Goal: Complete application form

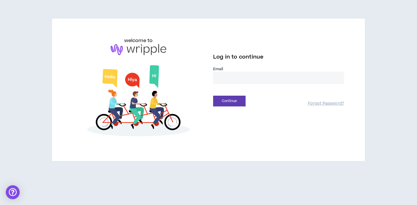
click at [225, 76] on input "email" at bounding box center [278, 78] width 131 height 12
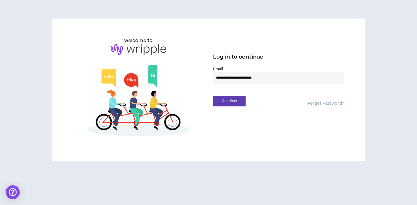
type input "**********"
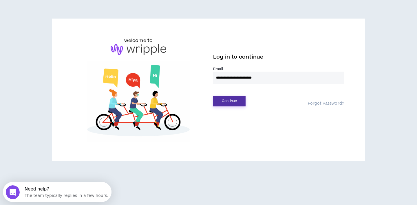
click at [220, 103] on button "Continue" at bounding box center [229, 101] width 32 height 11
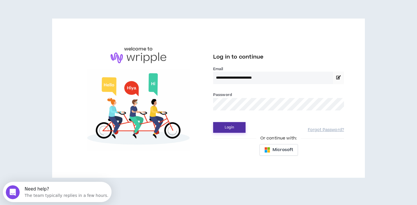
click at [213, 122] on button "Login" at bounding box center [229, 127] width 32 height 11
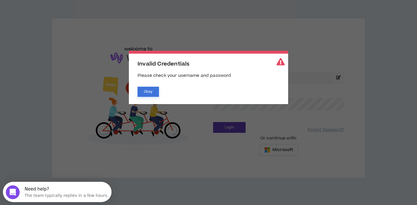
click at [148, 95] on button "Okay" at bounding box center [148, 92] width 21 height 10
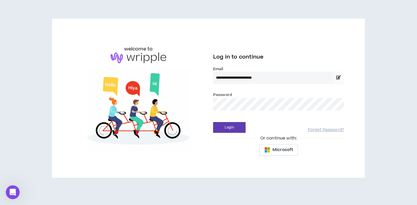
click at [182, 109] on div "**********" at bounding box center [208, 98] width 280 height 122
click at [213, 122] on button "Login" at bounding box center [229, 127] width 32 height 11
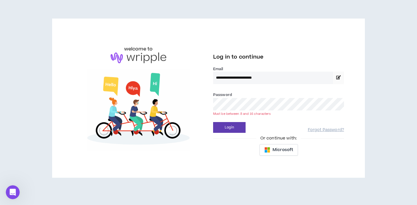
click at [184, 105] on div "**********" at bounding box center [208, 98] width 280 height 122
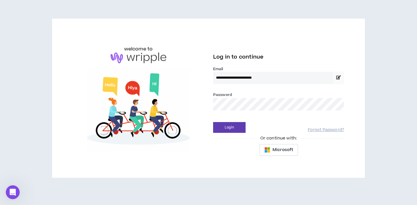
click at [213, 122] on button "Login" at bounding box center [229, 127] width 32 height 11
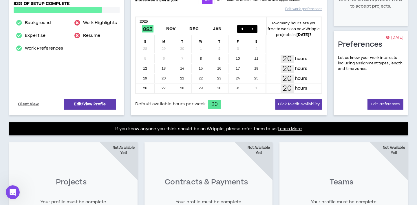
scroll to position [112, 0]
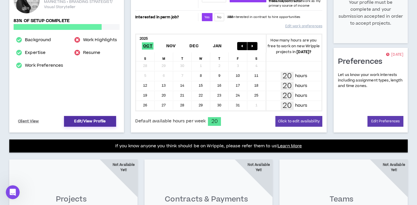
click at [90, 122] on link "Edit/View Profile" at bounding box center [90, 121] width 52 height 11
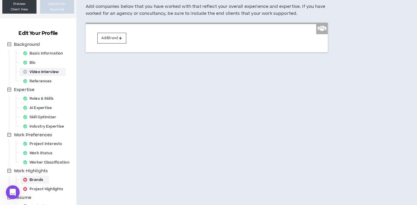
scroll to position [106, 0]
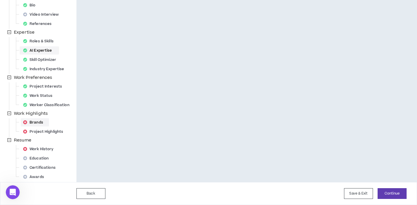
click at [42, 49] on div "AI Expertise" at bounding box center [39, 50] width 37 height 8
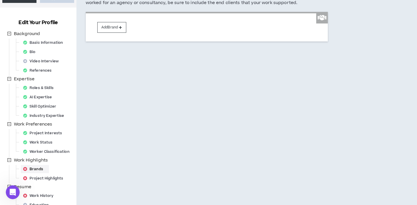
select select "*"
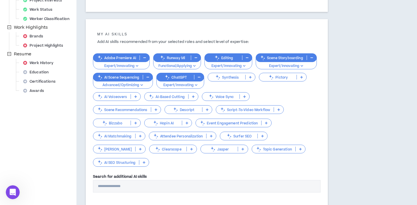
scroll to position [153, 0]
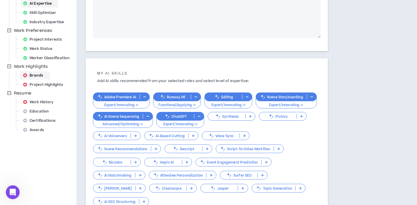
click at [39, 74] on div "Brands" at bounding box center [35, 75] width 28 height 8
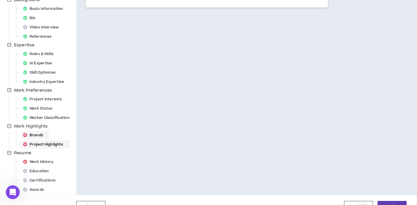
click at [43, 142] on div "Project Highlights" at bounding box center [45, 144] width 48 height 8
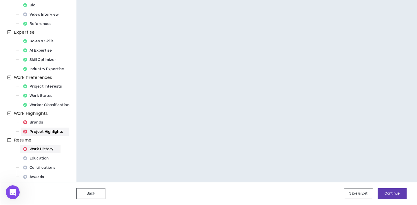
click at [46, 146] on div "Work History" at bounding box center [40, 149] width 39 height 8
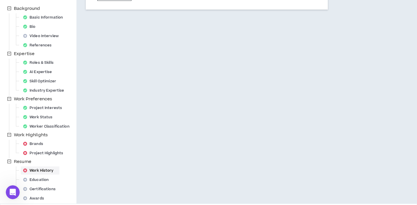
scroll to position [106, 0]
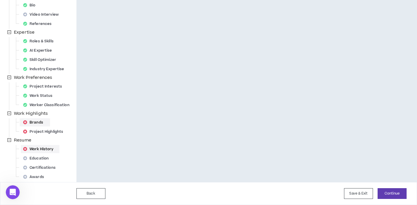
click at [30, 124] on div "Brands" at bounding box center [35, 122] width 28 height 8
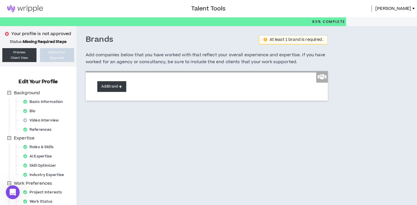
click at [123, 85] on button "Add Brand" at bounding box center [111, 86] width 29 height 11
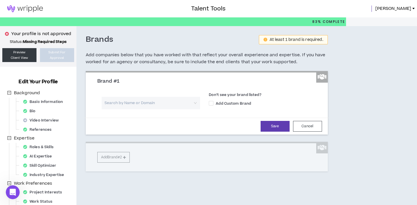
click at [146, 107] on input "search" at bounding box center [149, 103] width 88 height 12
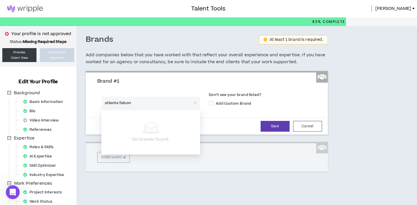
type input "atlanta falcons"
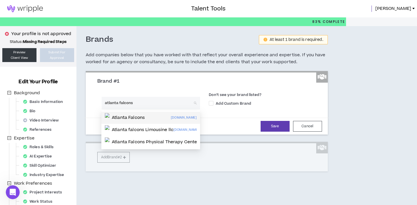
click at [137, 118] on p "Atlanta Falcons" at bounding box center [128, 118] width 33 height 6
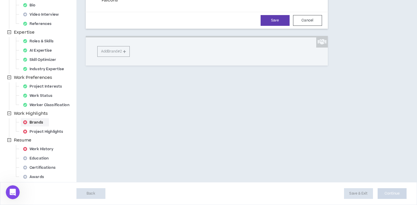
scroll to position [3451, 0]
click at [278, 26] on button "Save" at bounding box center [275, 20] width 29 height 11
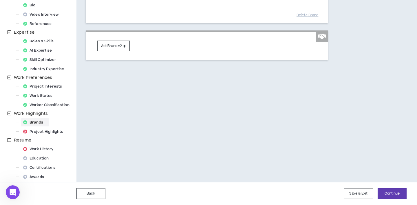
scroll to position [743, 0]
click at [107, 51] on button "Add Brand #2" at bounding box center [113, 46] width 32 height 11
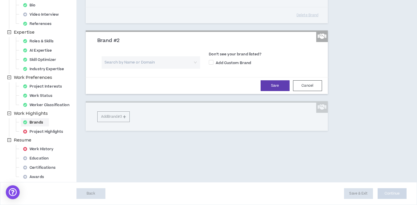
click at [147, 69] on input "search" at bounding box center [149, 62] width 88 height 12
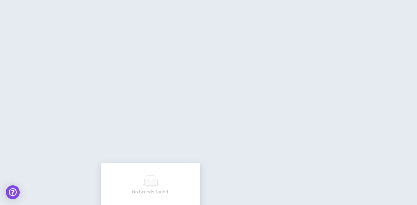
type input "T. [PERSON_NAME]"
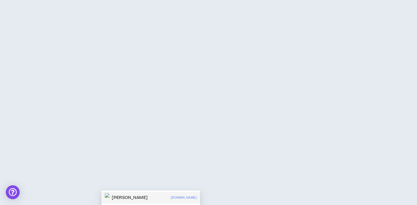
click at [134, 195] on p "[PERSON_NAME]" at bounding box center [130, 198] width 36 height 6
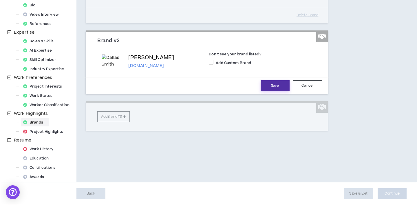
click at [267, 91] on button "Save" at bounding box center [275, 85] width 29 height 11
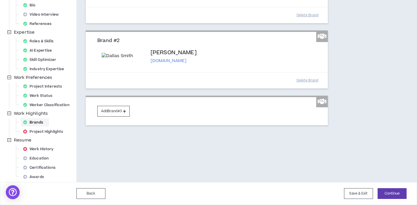
scroll to position [7450, 0]
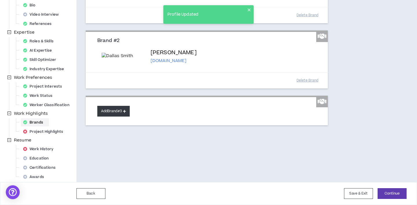
click at [116, 116] on button "Add Brand #3" at bounding box center [113, 111] width 32 height 11
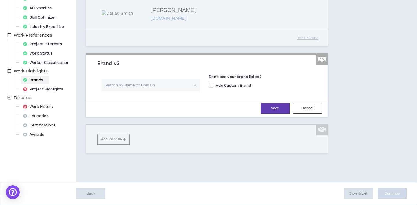
click at [141, 91] on input "search" at bounding box center [149, 85] width 88 height 12
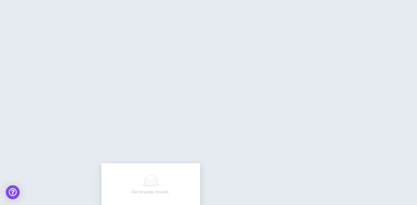
type input "slutty vegan"
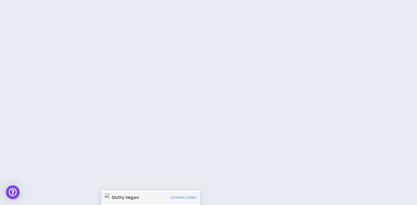
click at [149, 193] on div "Slutty Vegan [DOMAIN_NAME]" at bounding box center [151, 197] width 92 height 9
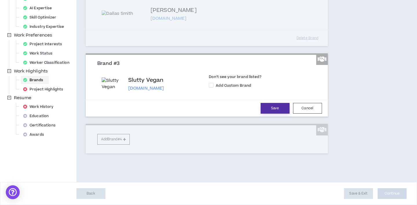
click at [276, 114] on button "Save" at bounding box center [275, 108] width 29 height 11
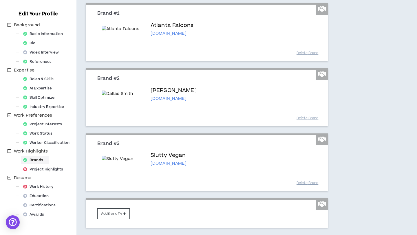
scroll to position [69, 0]
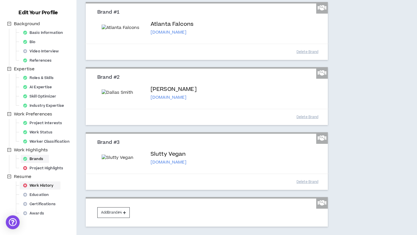
click at [35, 185] on div "Work History" at bounding box center [40, 186] width 39 height 8
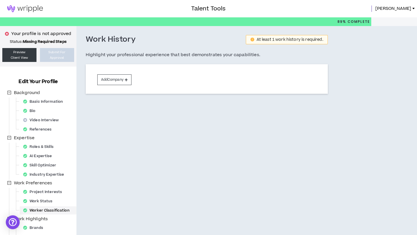
scroll to position [75, 0]
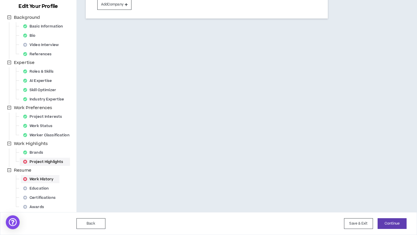
click at [45, 160] on div "Project Highlights" at bounding box center [45, 162] width 48 height 8
